Goal: Information Seeking & Learning: Compare options

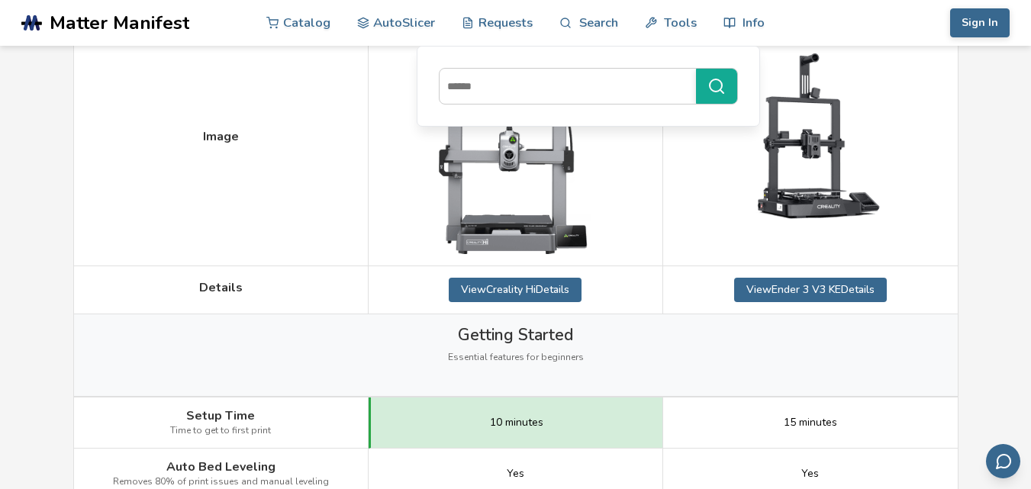
scroll to position [407, 0]
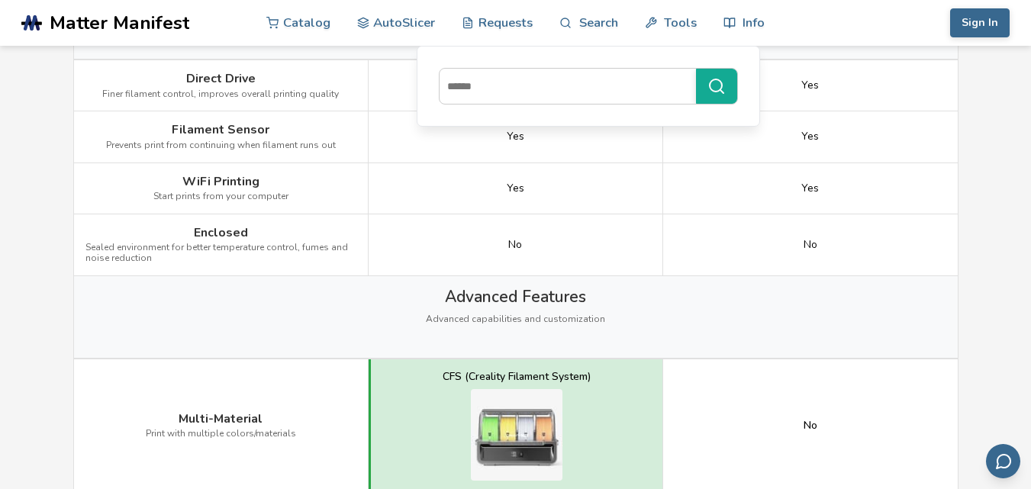
scroll to position [1017, 0]
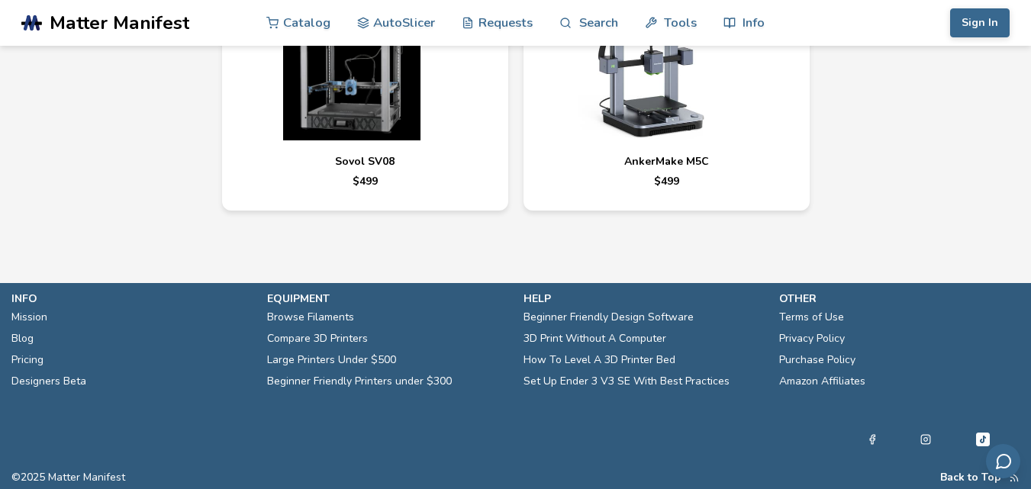
scroll to position [5159, 0]
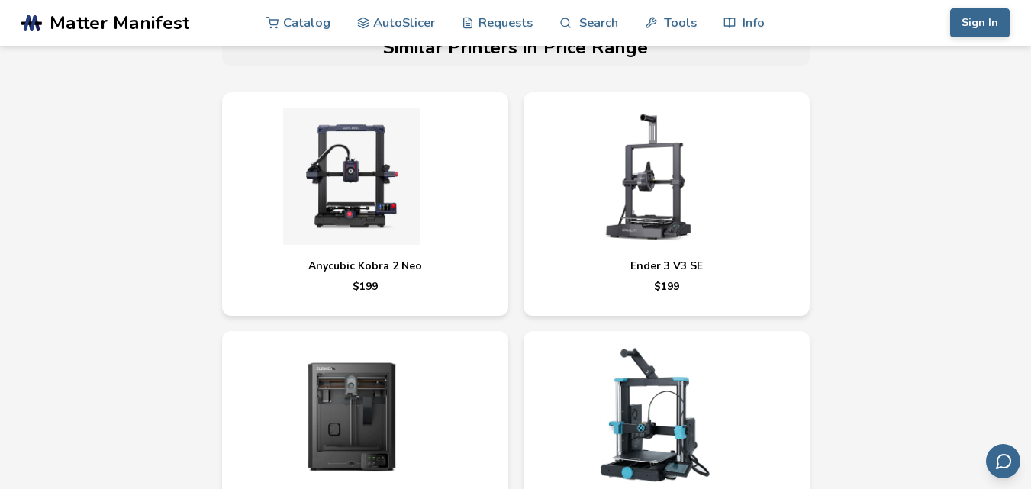
scroll to position [4883, 0]
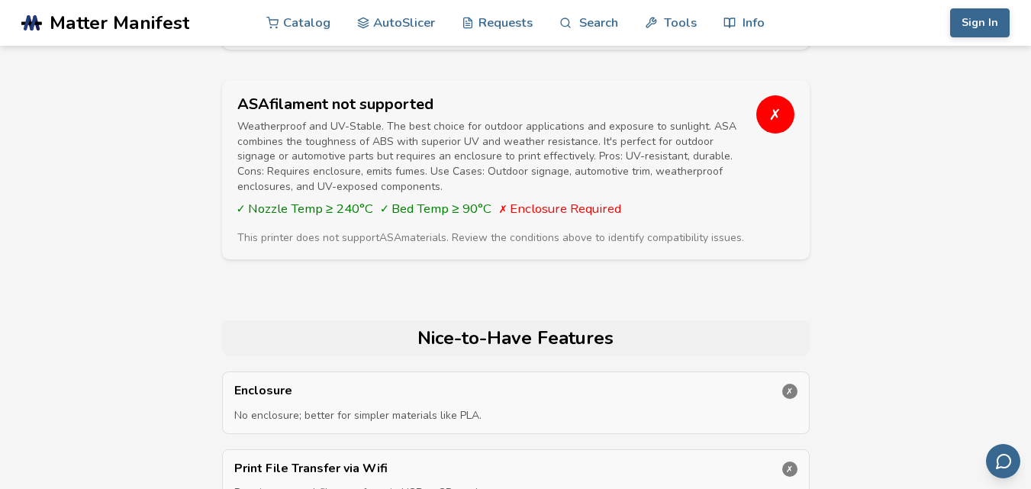
scroll to position [3449, 0]
